Goal: Check status: Check status

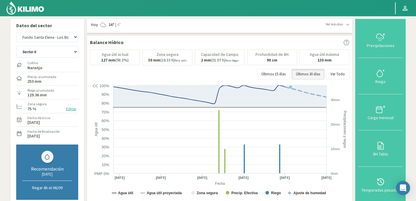
select select "387: Object"
select select "8: Object"
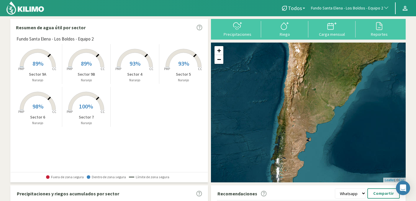
click at [382, 7] on span "button" at bounding box center [385, 8] width 6 height 6
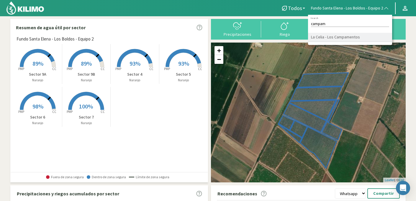
type input "campam"
click at [346, 36] on li "La Celia - Los Campamentos" at bounding box center [350, 37] width 84 height 9
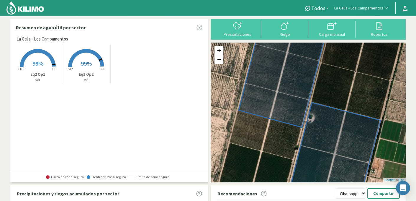
click at [32, 63] on span "99%" at bounding box center [37, 63] width 11 height 7
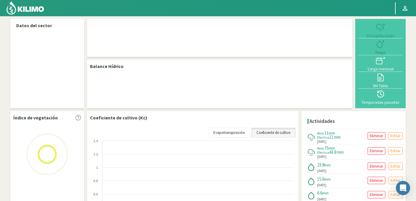
select select "142: Object"
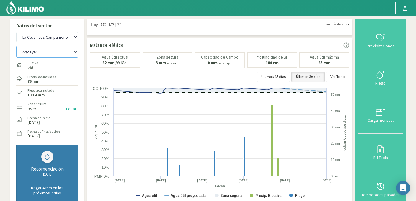
click at [37, 50] on select "Eq1 Op2 Eq2 Op1" at bounding box center [47, 52] width 62 height 12
click at [16, 46] on select "Eq1 Op2 Eq2 Op1" at bounding box center [47, 52] width 62 height 12
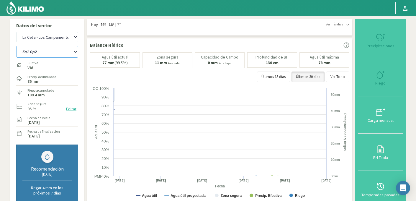
select select "1: Object"
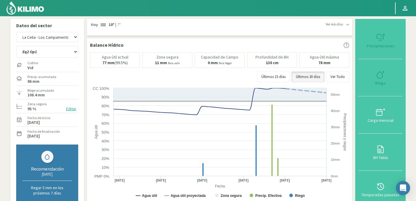
select select "421: Object"
click at [45, 53] on select "Eq1 Op2 Eq2 Op1" at bounding box center [47, 52] width 62 height 12
click at [16, 46] on select "Eq1 Op2 Eq2 Op1" at bounding box center [47, 52] width 62 height 12
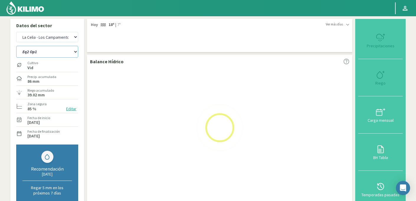
select select "2: Object"
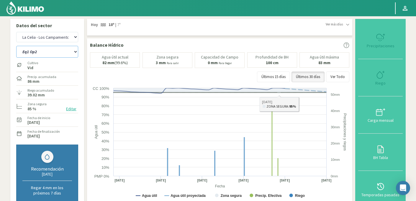
select select "700: Object"
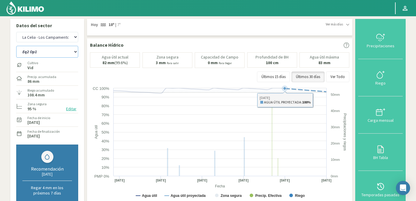
click at [285, 87] on icon at bounding box center [285, 89] width 4 height 4
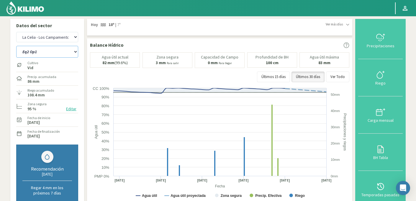
click at [42, 54] on select "Eq1 Op2 Eq2 Op1" at bounding box center [47, 52] width 62 height 12
click at [16, 46] on select "Eq1 Op2 Eq2 Op1" at bounding box center [47, 52] width 62 height 12
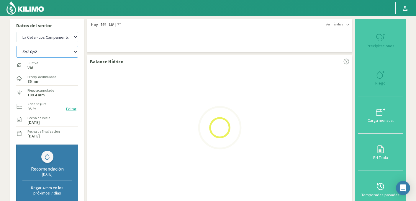
select select "5: Object"
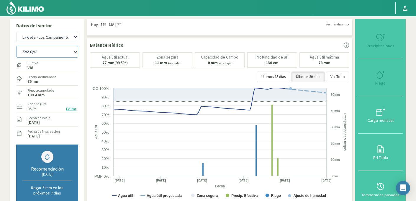
select select "979: Object"
click at [57, 50] on select "Eq1 Op2 Eq2 Op1" at bounding box center [47, 52] width 62 height 12
click at [16, 46] on select "Eq1 Op2 Eq2 Op1" at bounding box center [47, 52] width 62 height 12
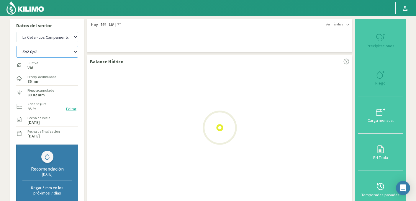
select select "6: Object"
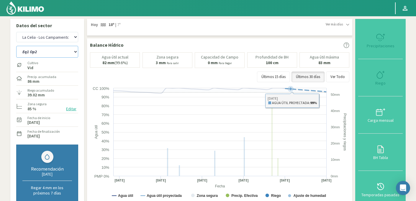
select select "1258: Object"
select select "9: Object"
